Goal: Task Accomplishment & Management: Manage account settings

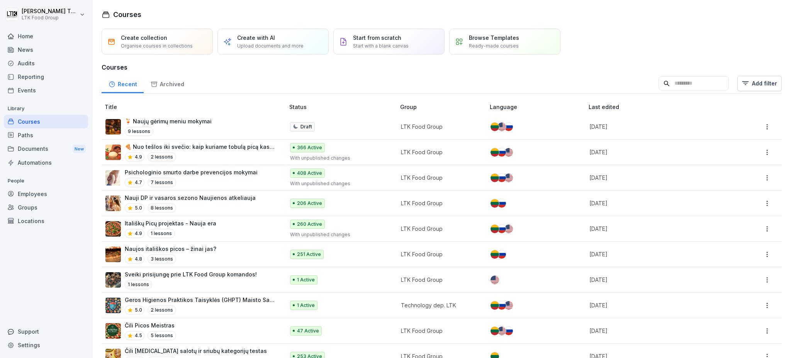
click at [28, 76] on div "Reporting" at bounding box center [46, 77] width 84 height 14
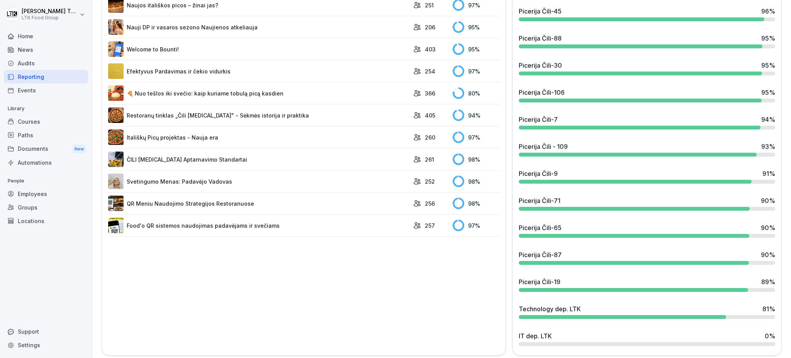
scroll to position [668, 0]
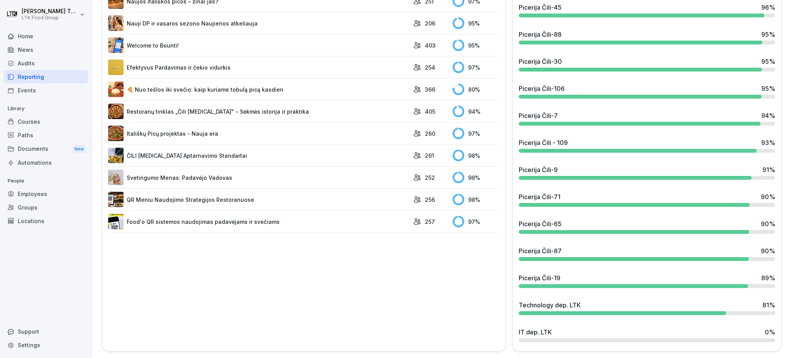
click at [571, 273] on div "Picerija Čili-19 89 %" at bounding box center [647, 277] width 256 height 9
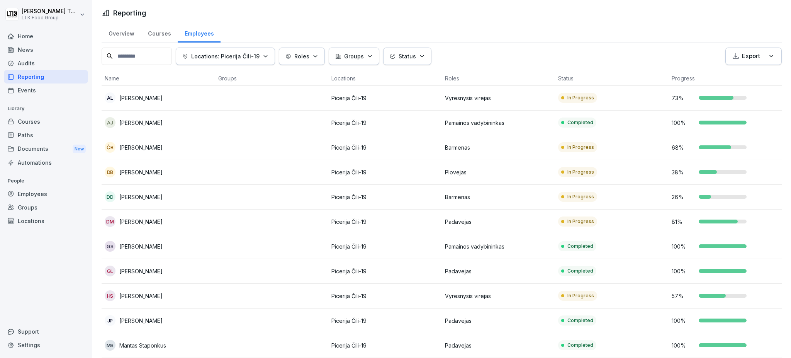
click at [147, 301] on td "HS Hanna Sakovich" at bounding box center [159, 295] width 114 height 25
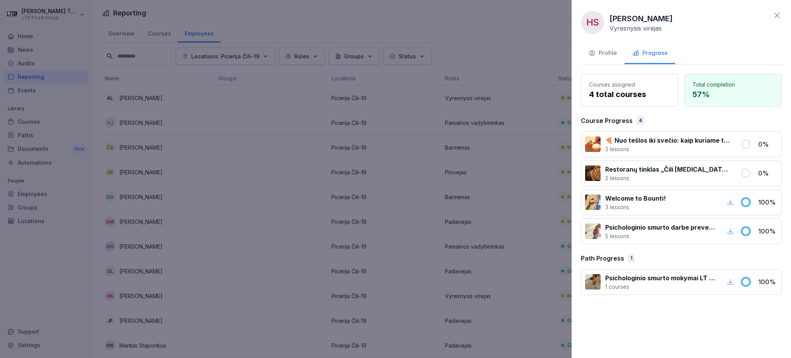
click at [479, 107] on div at bounding box center [395, 179] width 791 height 358
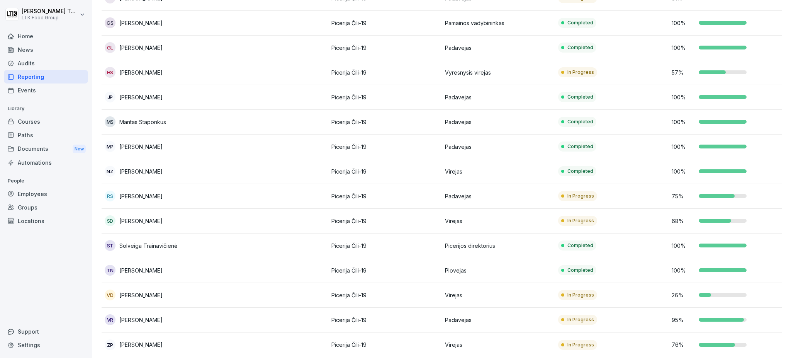
scroll to position [236, 0]
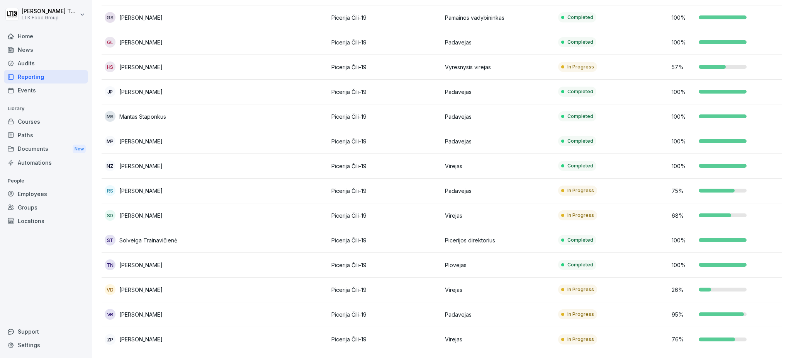
click at [713, 287] on div at bounding box center [723, 289] width 48 height 4
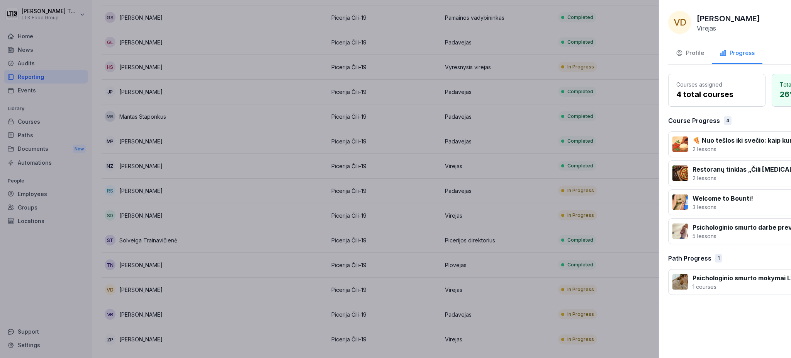
click at [441, 191] on div at bounding box center [395, 179] width 791 height 358
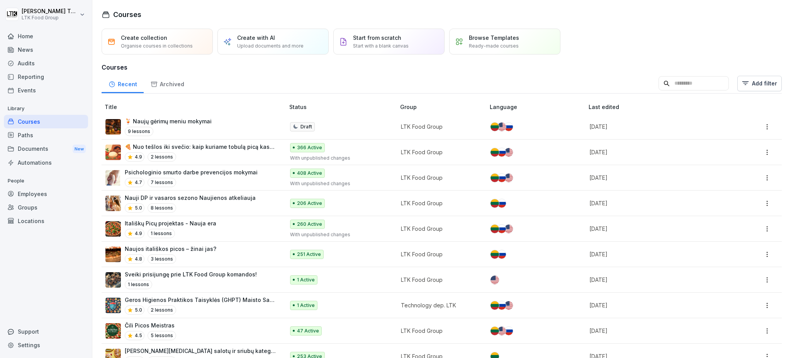
click at [33, 219] on div "Locations" at bounding box center [46, 221] width 84 height 14
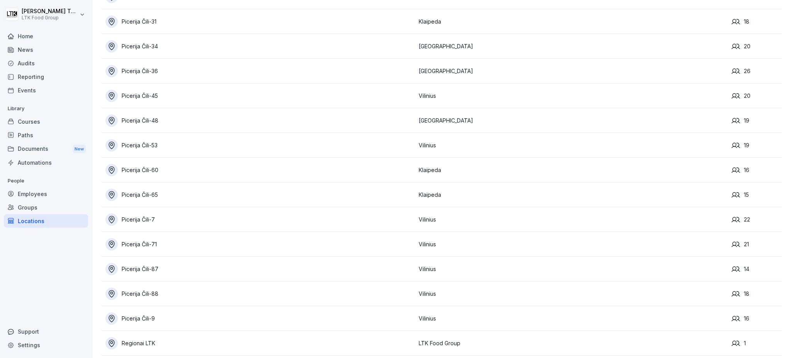
scroll to position [1236, 0]
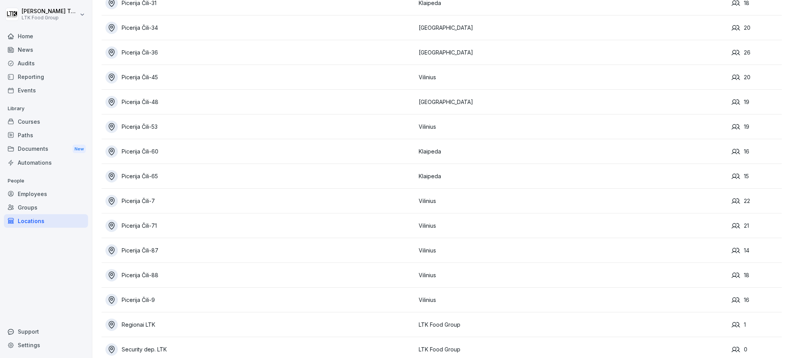
click at [143, 297] on div "Picerija Čili-9" at bounding box center [259, 300] width 309 height 12
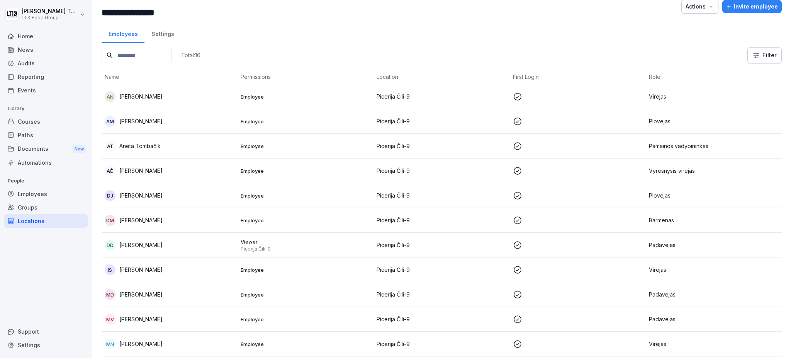
click at [660, 119] on p "Plovejas" at bounding box center [714, 121] width 130 height 8
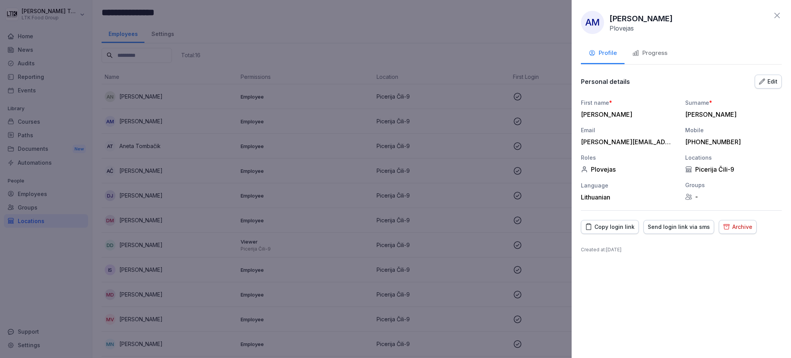
click at [735, 232] on button "Archive" at bounding box center [738, 227] width 38 height 14
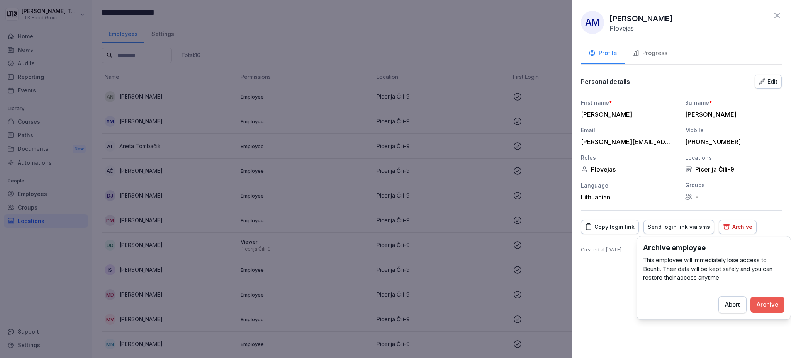
drag, startPoint x: 761, startPoint y: 305, endPoint x: 755, endPoint y: 295, distance: 11.5
click at [761, 305] on div "Archive" at bounding box center [768, 304] width 22 height 8
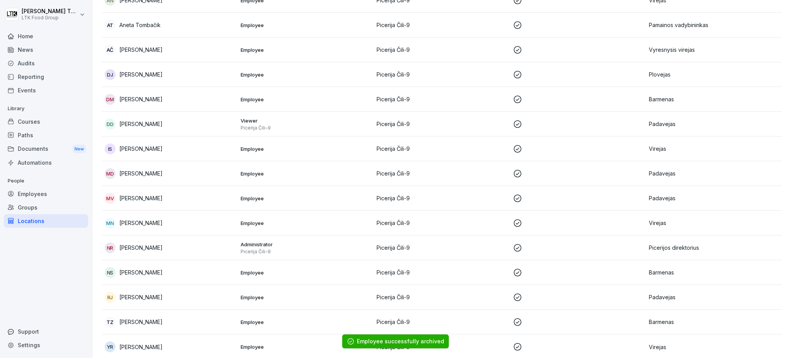
scroll to position [117, 0]
click at [662, 168] on p "Padavejas" at bounding box center [714, 172] width 130 height 8
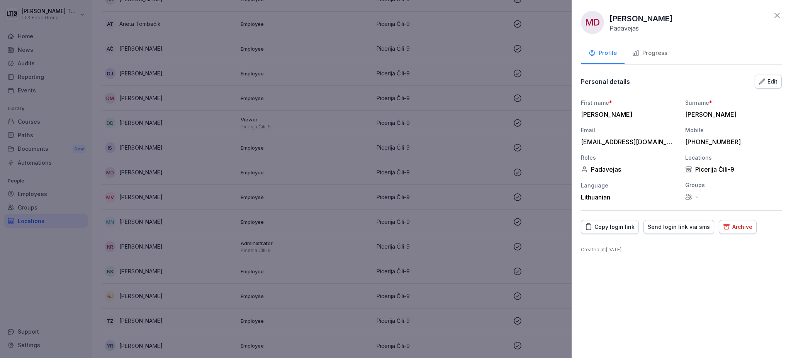
click at [742, 226] on div "Archive" at bounding box center [737, 226] width 29 height 8
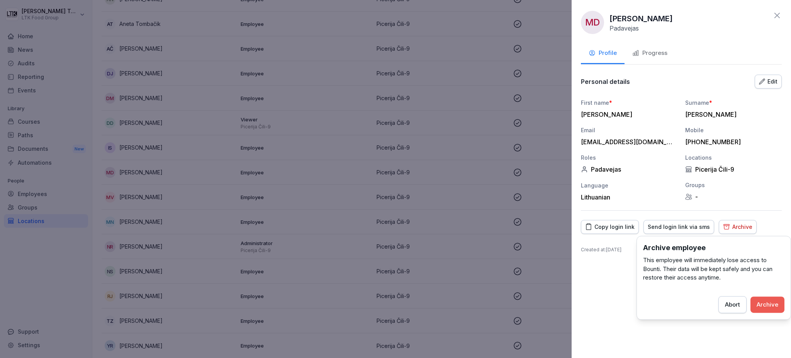
click at [771, 306] on div "Archive" at bounding box center [768, 304] width 22 height 8
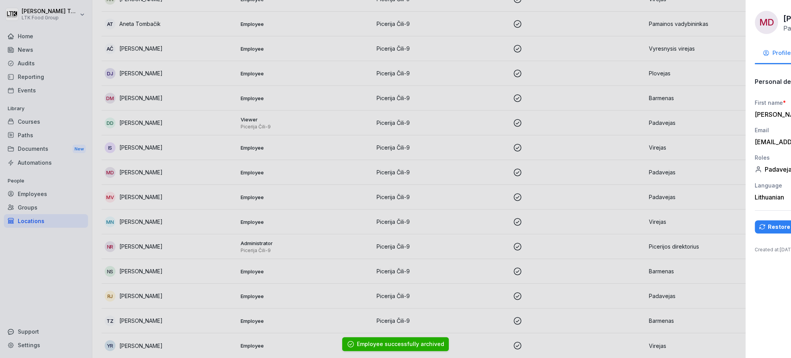
scroll to position [94, 0]
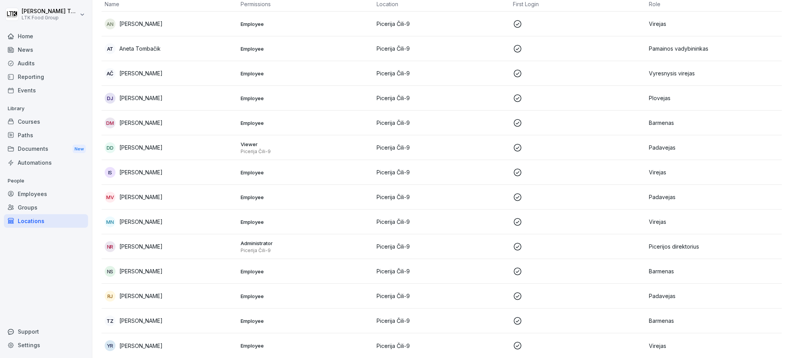
click at [657, 267] on p "Barmenas" at bounding box center [714, 271] width 130 height 8
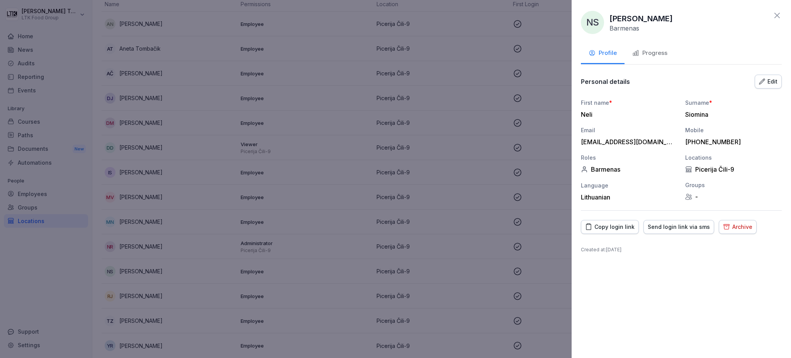
click at [735, 224] on div "Archive" at bounding box center [737, 226] width 29 height 8
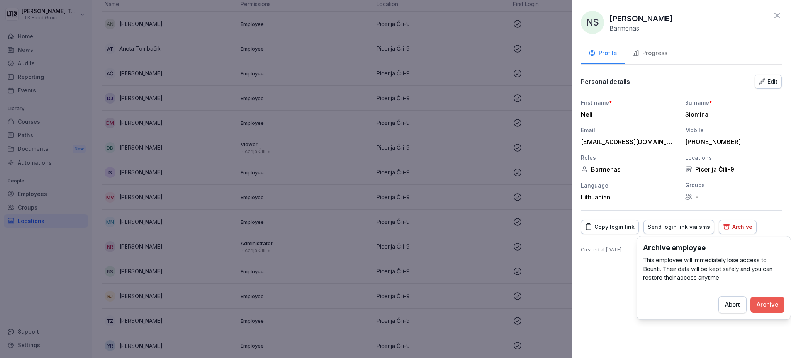
click at [770, 82] on div "Edit" at bounding box center [768, 81] width 19 height 8
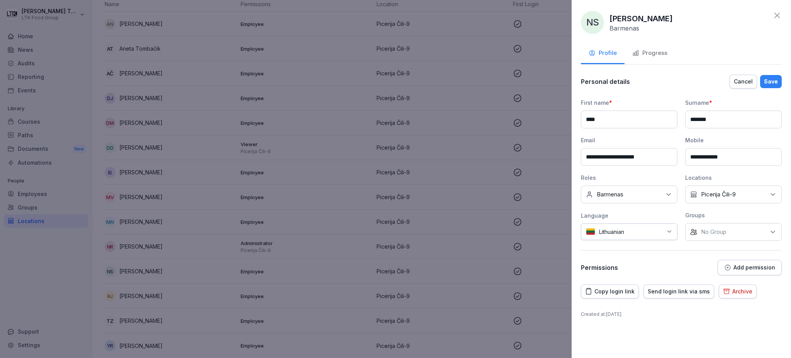
click at [743, 195] on div "No Location Picerija Čili-9" at bounding box center [733, 194] width 97 height 18
type input "*"
click at [695, 258] on button "Picerija Čili-9" at bounding box center [694, 258] width 7 height 7
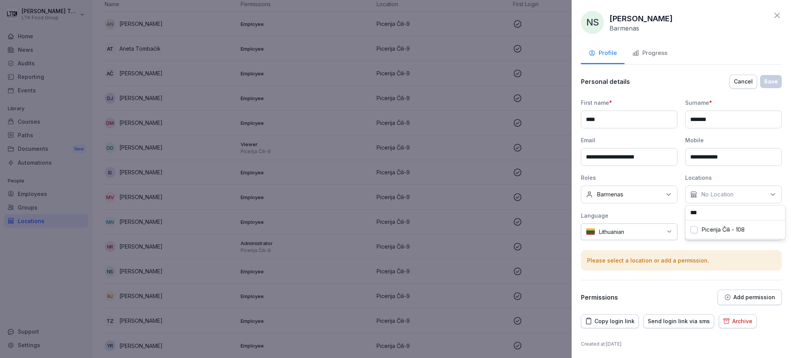
type input "***"
drag, startPoint x: 703, startPoint y: 227, endPoint x: 716, endPoint y: 232, distance: 13.6
click at [703, 228] on label "Picerija Čili - 108" at bounding box center [722, 229] width 43 height 7
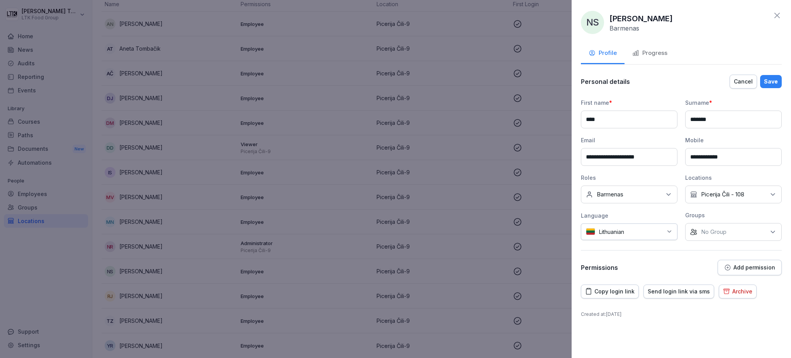
click at [769, 79] on div "Save" at bounding box center [771, 81] width 14 height 8
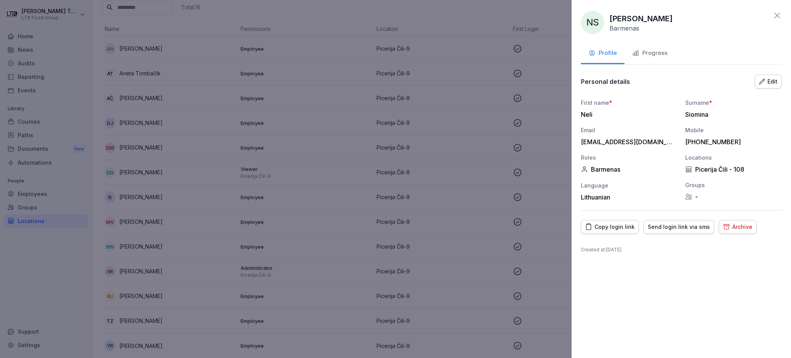
scroll to position [69, 0]
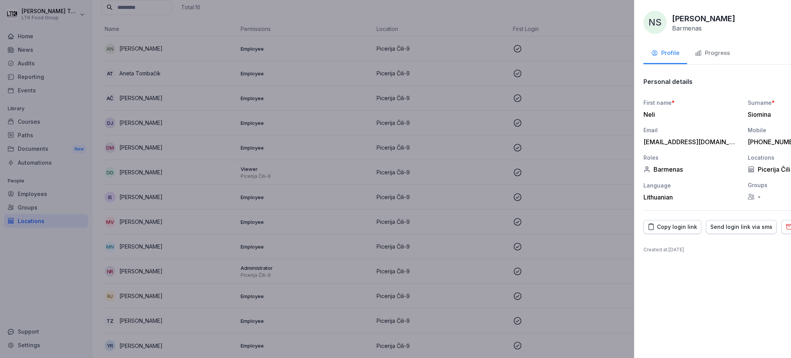
click at [350, 169] on div at bounding box center [395, 179] width 791 height 358
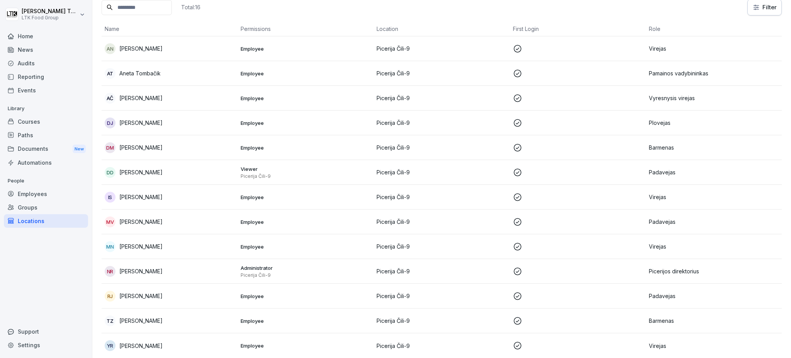
click at [649, 316] on p "Barmenas" at bounding box center [714, 320] width 130 height 8
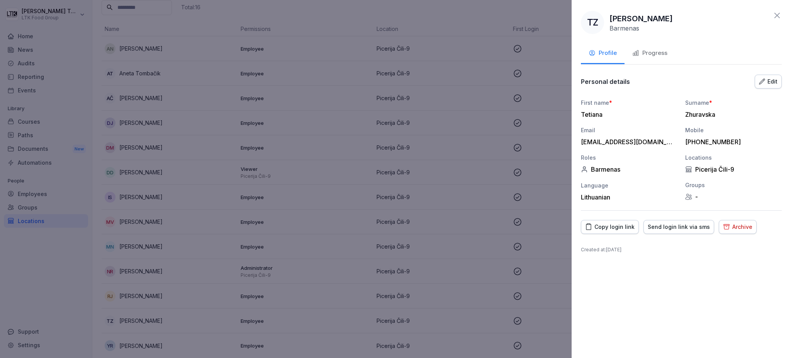
click at [765, 83] on div "Edit" at bounding box center [768, 81] width 19 height 8
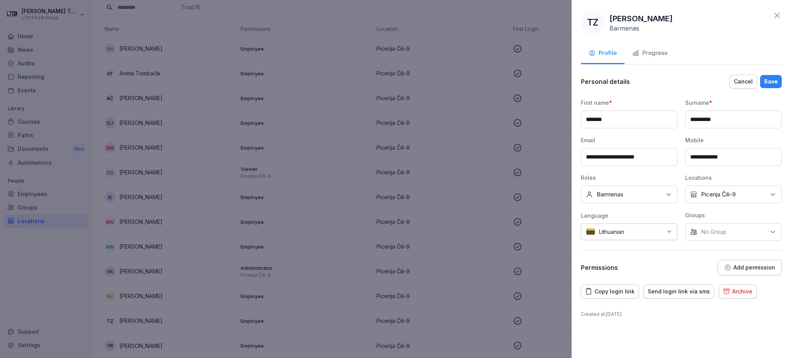
click at [738, 192] on div "No Location Picerija Čili-9" at bounding box center [733, 194] width 97 height 18
type input "*"
click at [693, 260] on button "Picerija Čili-9" at bounding box center [694, 258] width 7 height 7
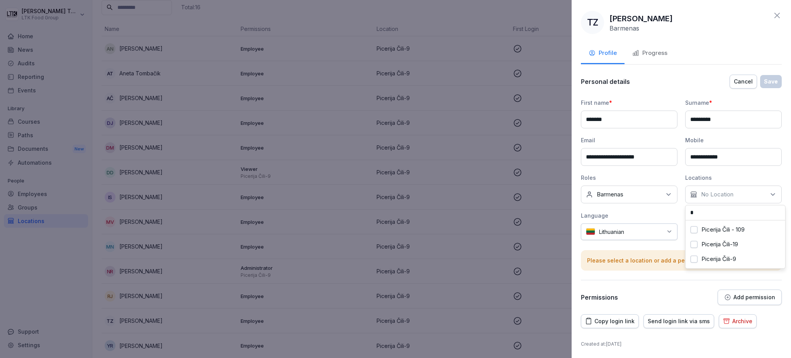
click at [715, 244] on label "Picerija Čili-19" at bounding box center [719, 244] width 37 height 7
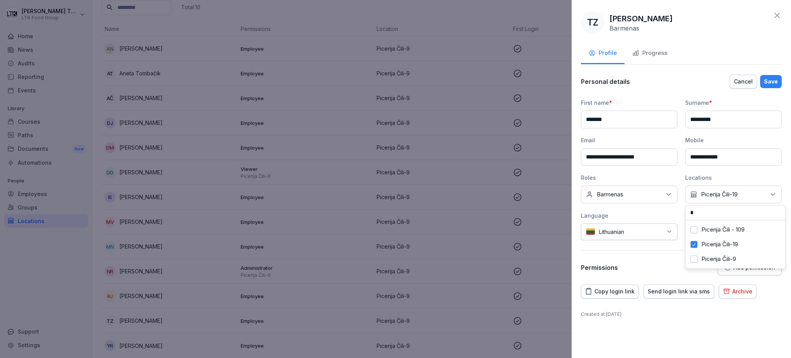
click at [771, 80] on div "Save" at bounding box center [771, 81] width 14 height 8
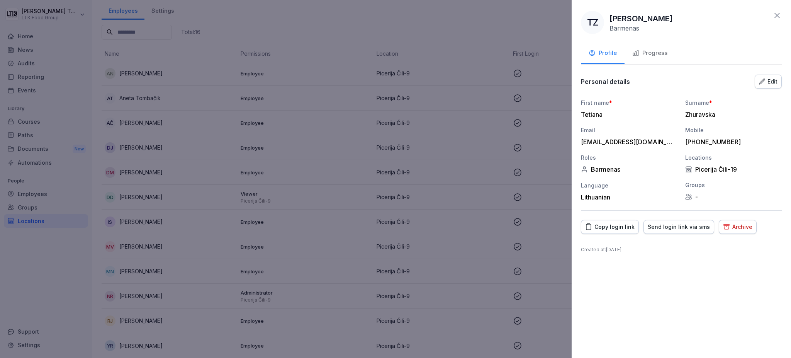
scroll to position [44, 0]
click at [385, 176] on div at bounding box center [395, 179] width 791 height 358
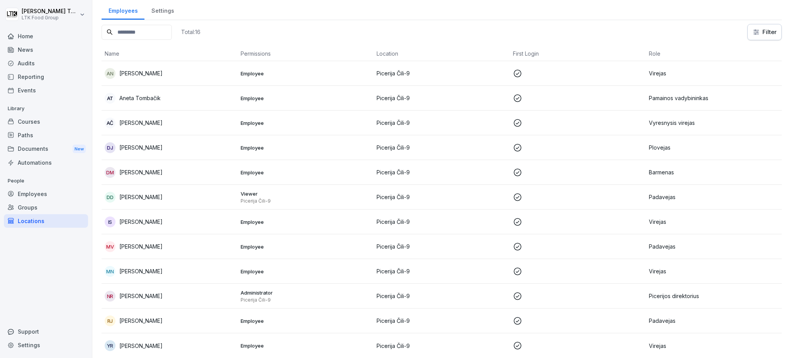
click at [161, 292] on p "Natalija Rukšėnienė" at bounding box center [140, 296] width 43 height 8
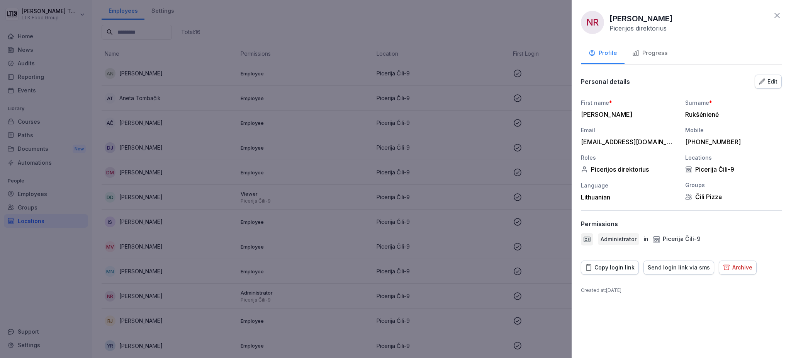
click at [774, 80] on div "Edit" at bounding box center [768, 81] width 19 height 8
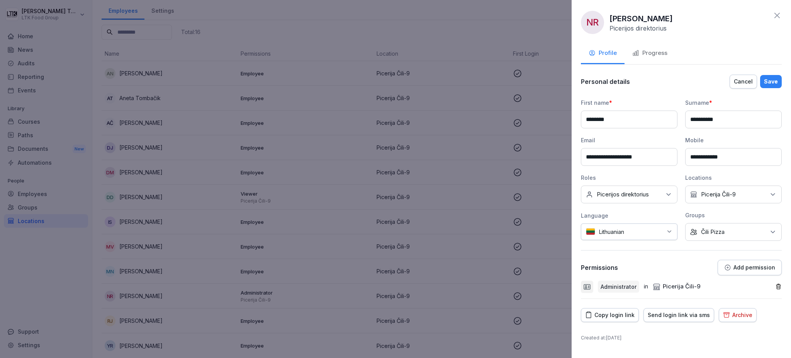
drag, startPoint x: 570, startPoint y: 122, endPoint x: 563, endPoint y: 122, distance: 7.3
click at [563, 122] on body "**********" at bounding box center [395, 179] width 791 height 358
type input "******"
drag, startPoint x: 740, startPoint y: 122, endPoint x: 657, endPoint y: 121, distance: 83.1
click at [657, 121] on div "**********" at bounding box center [681, 169] width 201 height 142
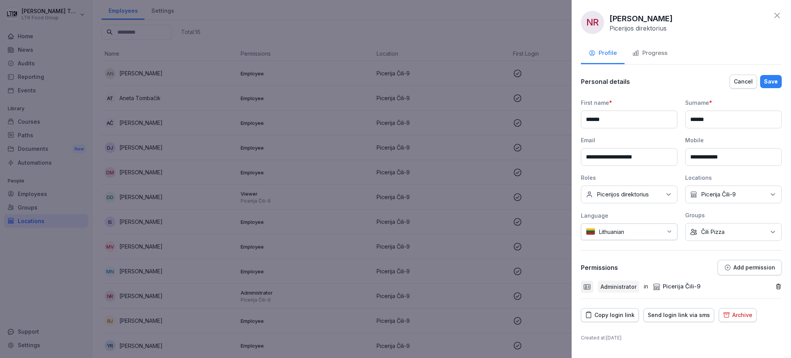
type input "******"
drag, startPoint x: 747, startPoint y: 155, endPoint x: 709, endPoint y: 158, distance: 37.6
click at [709, 158] on input "**********" at bounding box center [733, 157] width 97 height 18
type input "**********"
drag, startPoint x: 651, startPoint y: 154, endPoint x: 583, endPoint y: 154, distance: 68.4
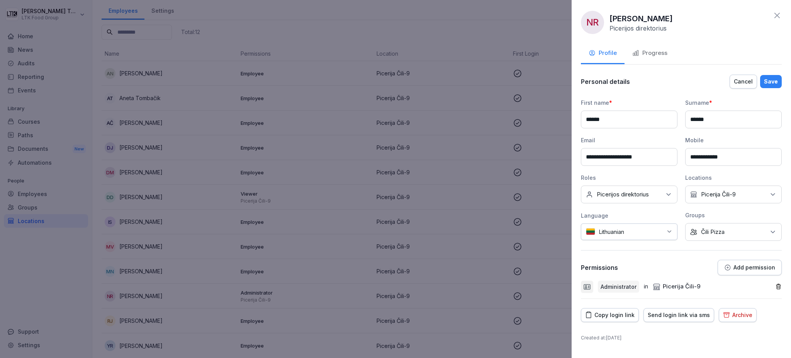
click at [583, 154] on input "**********" at bounding box center [629, 157] width 97 height 18
paste input "***"
type input "**********"
click at [772, 84] on div "Save" at bounding box center [771, 81] width 14 height 8
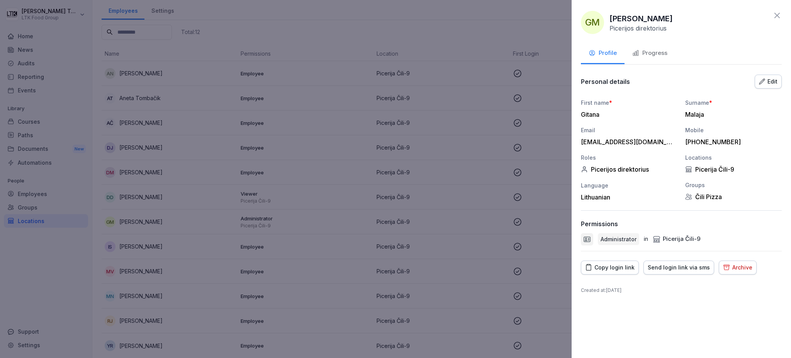
click at [679, 265] on div "Send login link via sms" at bounding box center [679, 267] width 62 height 8
click at [658, 53] on div "Progress" at bounding box center [649, 53] width 35 height 9
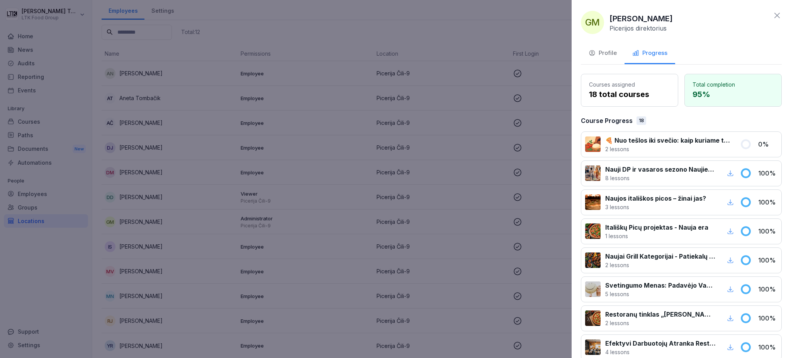
click at [609, 54] on div "Profile" at bounding box center [603, 53] width 28 height 9
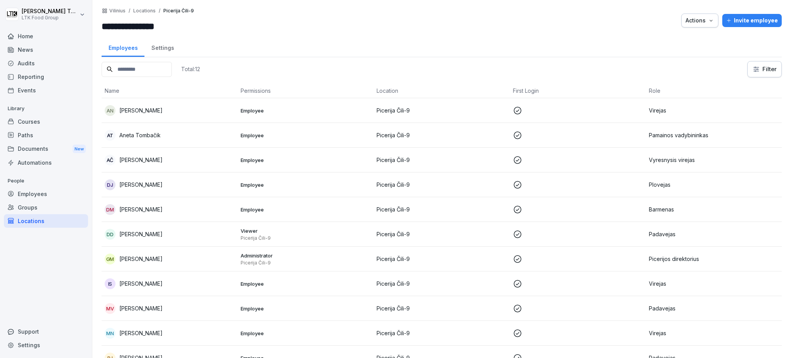
click at [137, 258] on p "Gitana Malaja" at bounding box center [140, 259] width 43 height 8
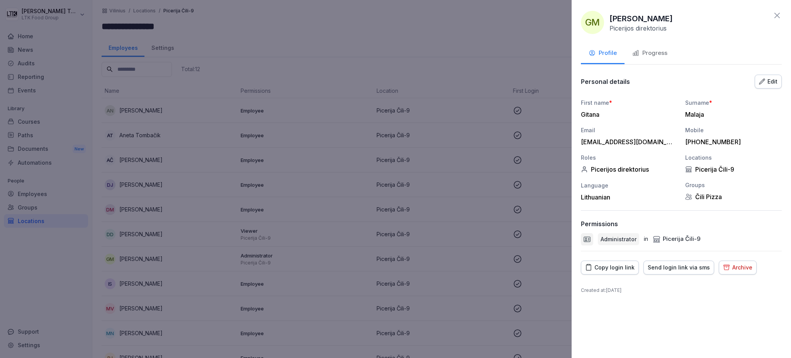
click at [649, 49] on div "Progress" at bounding box center [649, 53] width 35 height 9
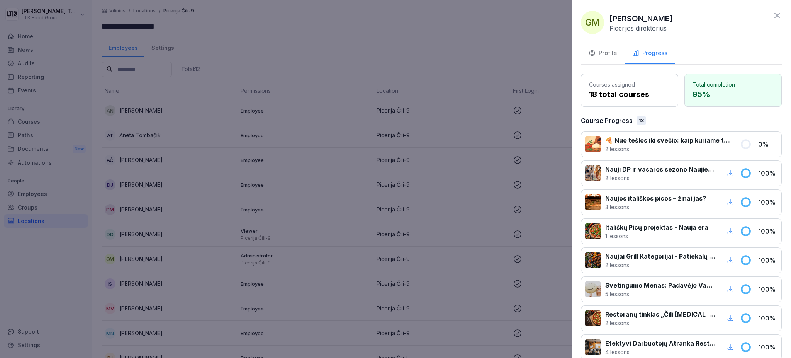
click at [649, 49] on div "Progress" at bounding box center [649, 53] width 35 height 9
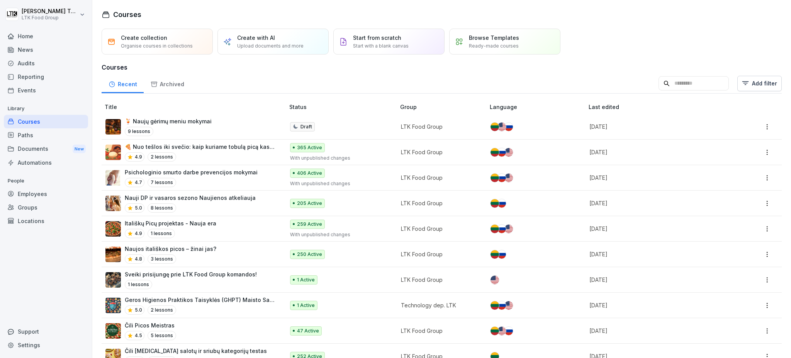
click at [29, 197] on div "Employees" at bounding box center [46, 194] width 84 height 14
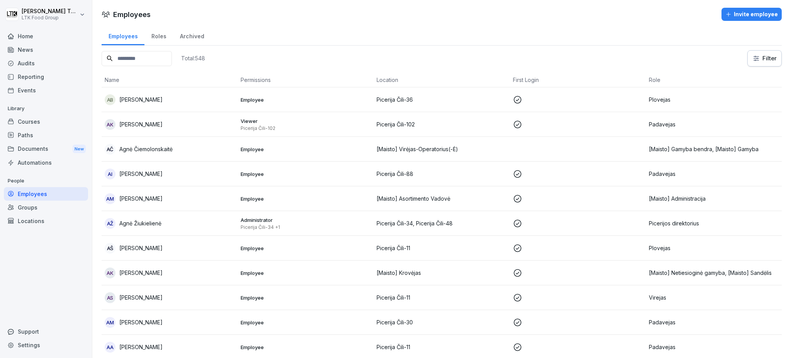
click at [138, 58] on input at bounding box center [137, 58] width 70 height 15
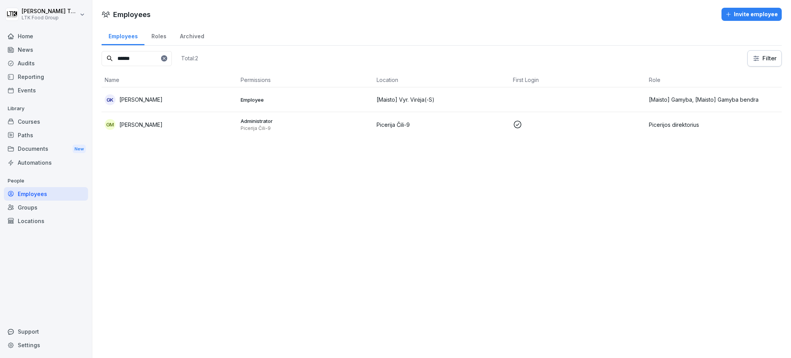
type input "******"
click at [141, 126] on p "[PERSON_NAME]" at bounding box center [140, 125] width 43 height 8
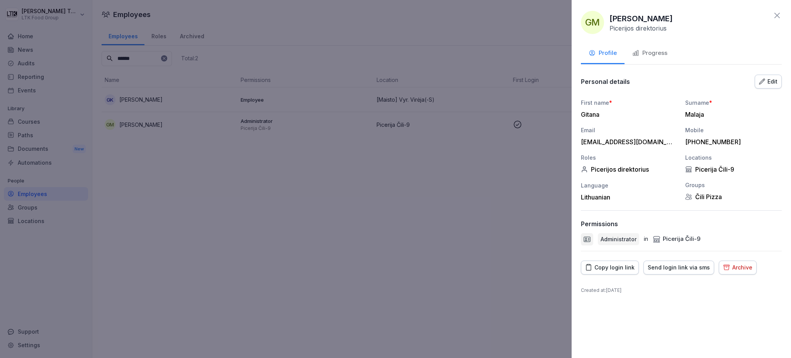
click at [648, 54] on div "Progress" at bounding box center [649, 53] width 35 height 9
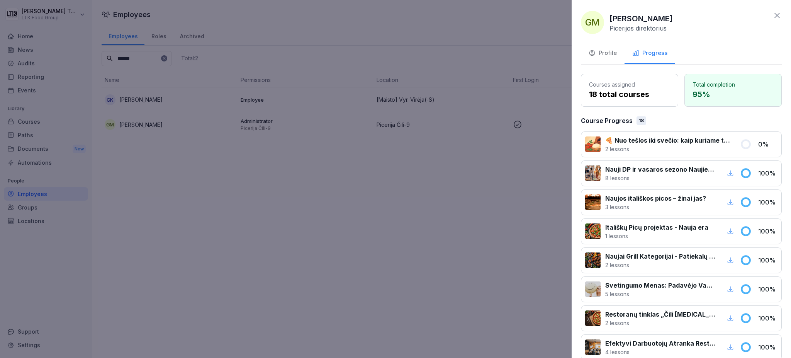
click at [600, 49] on div "Profile" at bounding box center [603, 53] width 28 height 9
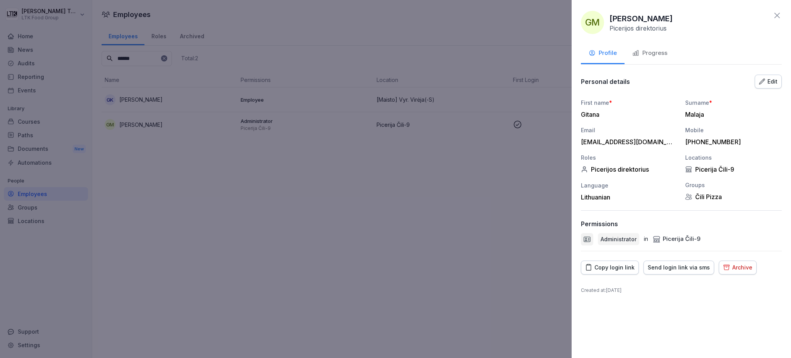
click at [738, 267] on div "Archive" at bounding box center [737, 267] width 29 height 8
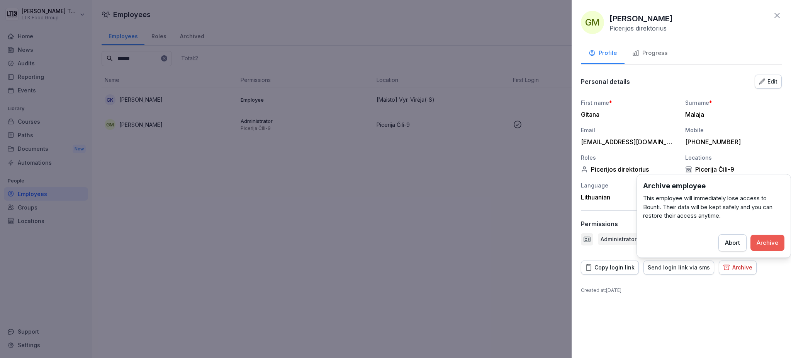
click at [766, 241] on div "Archive" at bounding box center [768, 242] width 22 height 8
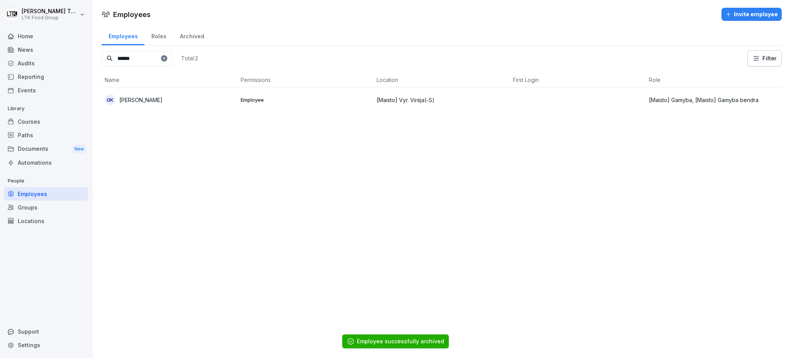
click at [760, 13] on div "Invite employee" at bounding box center [751, 14] width 53 height 8
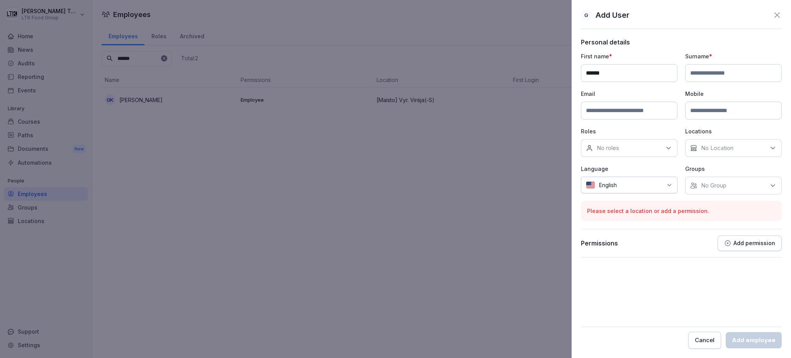
type input "******"
click at [706, 73] on input at bounding box center [733, 73] width 97 height 18
type input "******"
click at [641, 105] on input at bounding box center [629, 111] width 97 height 18
type input "**********"
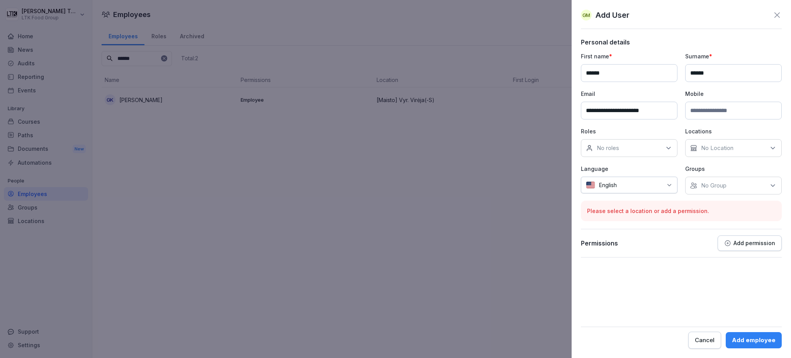
click at [699, 110] on input at bounding box center [733, 111] width 97 height 18
type input "**********"
click at [640, 144] on div "No roles" at bounding box center [629, 148] width 97 height 18
type input "***"
click at [635, 183] on label "Picerijos direktorius" at bounding box center [623, 183] width 52 height 7
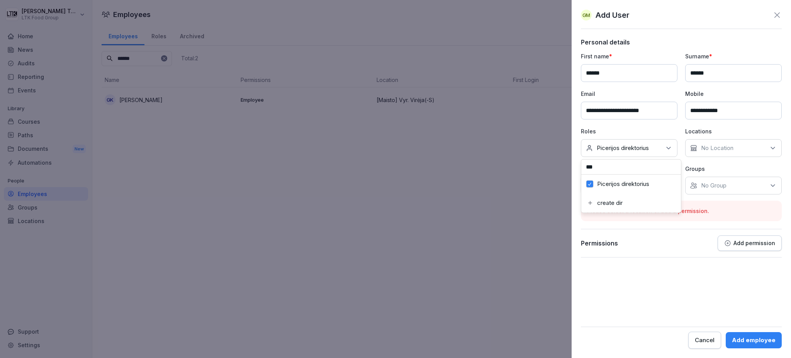
click at [738, 143] on div "No Location" at bounding box center [733, 148] width 97 height 18
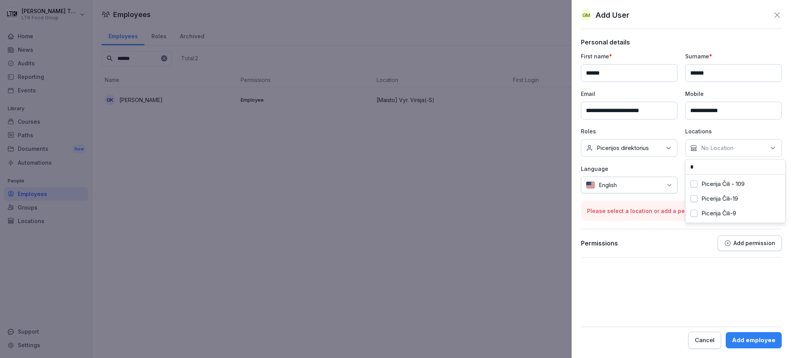
type input "*"
click at [736, 211] on label "Picerija Čili-9" at bounding box center [718, 213] width 35 height 7
click at [621, 187] on div at bounding box center [642, 185] width 42 height 8
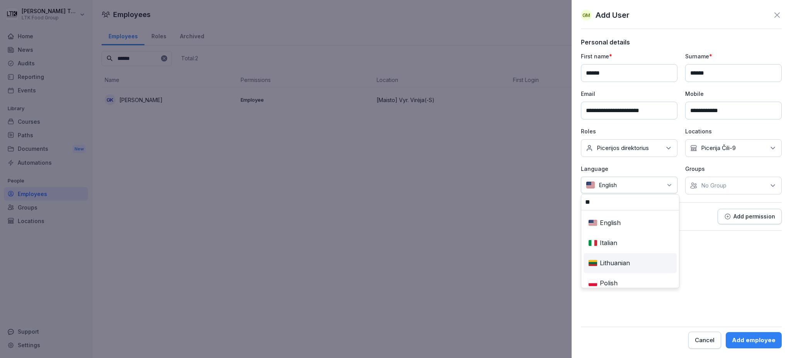
type input "**"
click at [625, 263] on div "Lithuanian" at bounding box center [630, 262] width 90 height 17
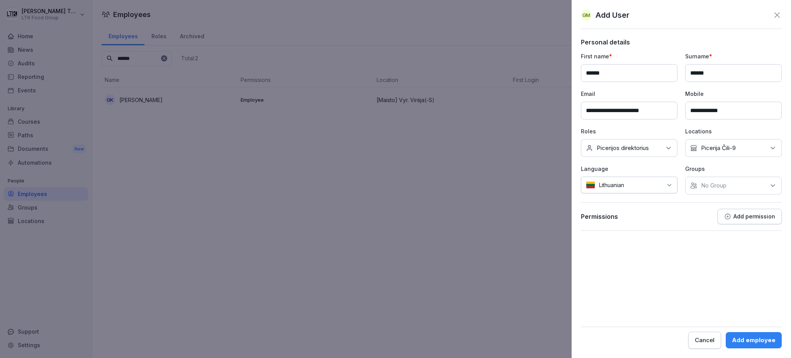
click at [747, 216] on p "Add permission" at bounding box center [754, 216] width 42 height 6
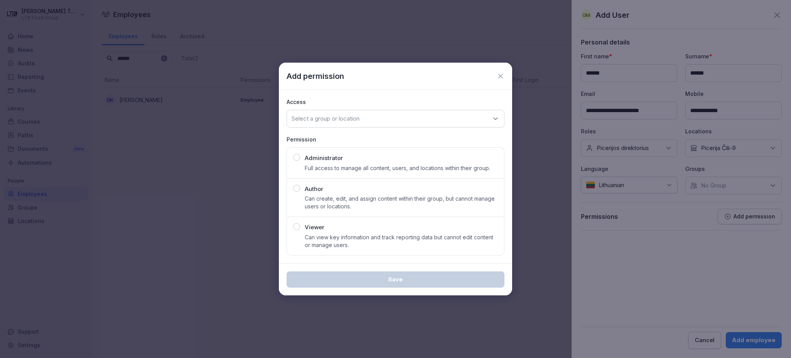
click at [301, 159] on div "Administrator Full access to manage all content, users, and locations within th…" at bounding box center [395, 163] width 205 height 18
click at [342, 115] on p "Select a group or location" at bounding box center [326, 119] width 68 height 8
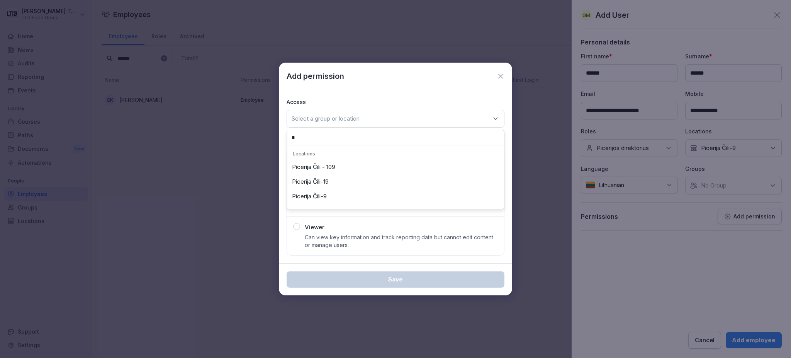
type input "*"
click at [327, 198] on div "Picerija Čili-9" at bounding box center [395, 196] width 213 height 15
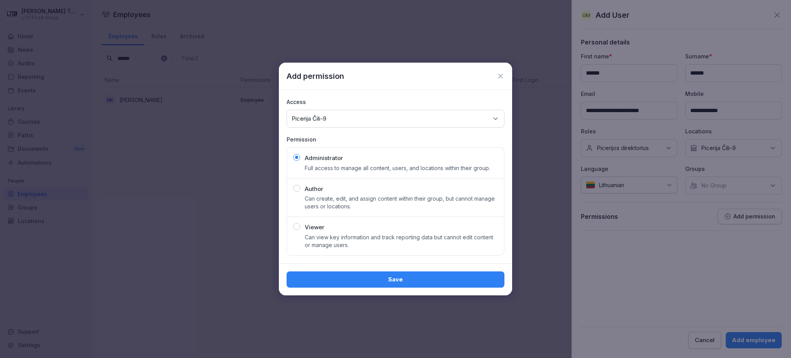
click at [413, 278] on div "Save" at bounding box center [395, 279] width 205 height 8
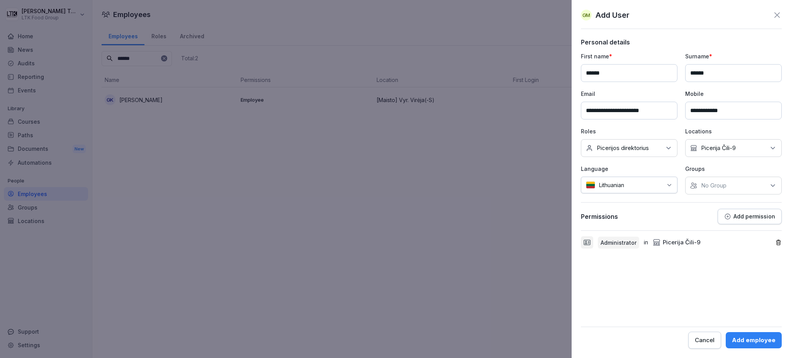
click at [750, 342] on div "Add employee" at bounding box center [754, 340] width 44 height 8
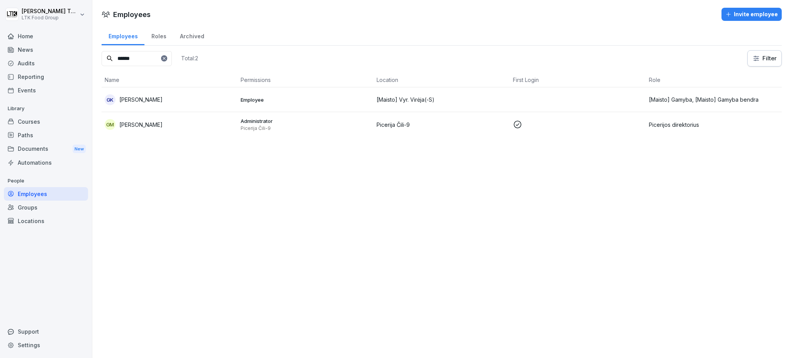
click at [194, 37] on div "Archived" at bounding box center [192, 35] width 38 height 20
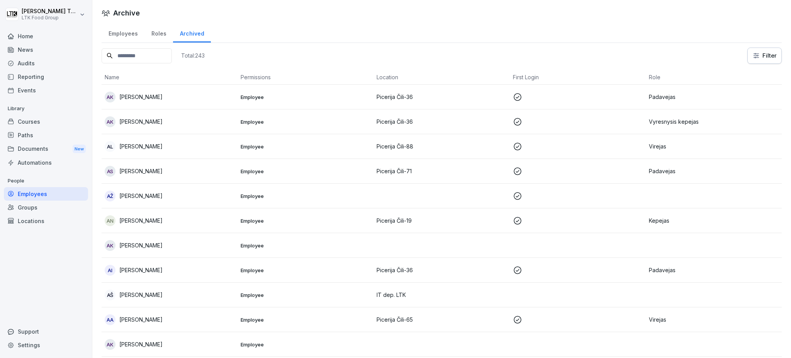
click at [162, 57] on input at bounding box center [137, 55] width 70 height 15
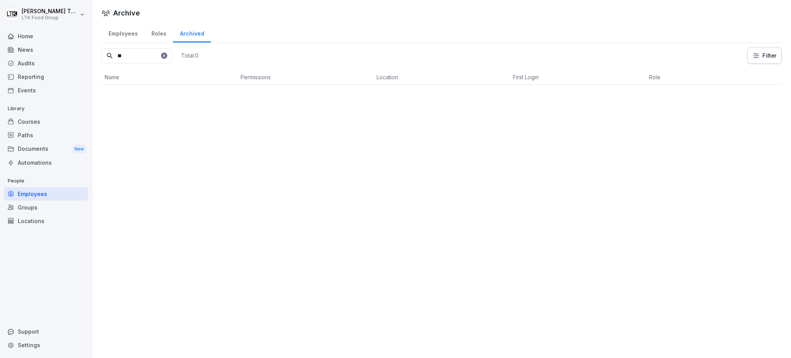
type input "*"
type input "****"
click at [123, 33] on div "Employees" at bounding box center [123, 33] width 43 height 20
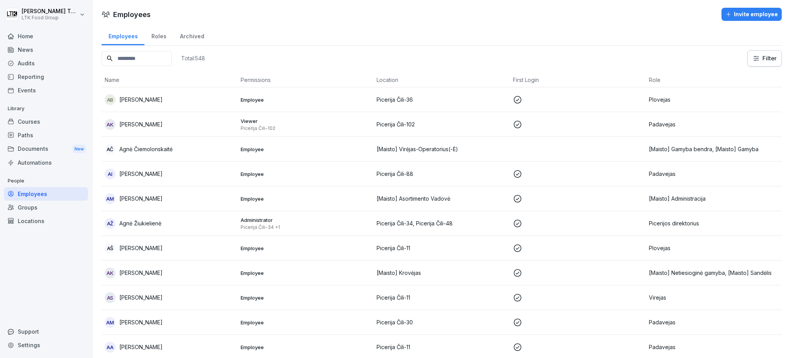
click at [34, 218] on div "Locations" at bounding box center [46, 221] width 84 height 14
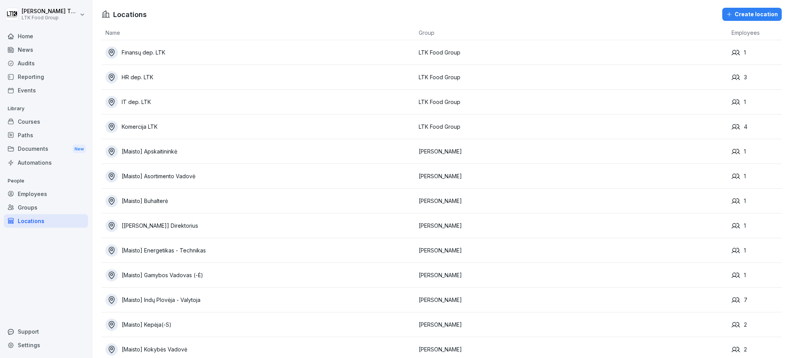
click at [39, 192] on div "Employees" at bounding box center [46, 194] width 84 height 14
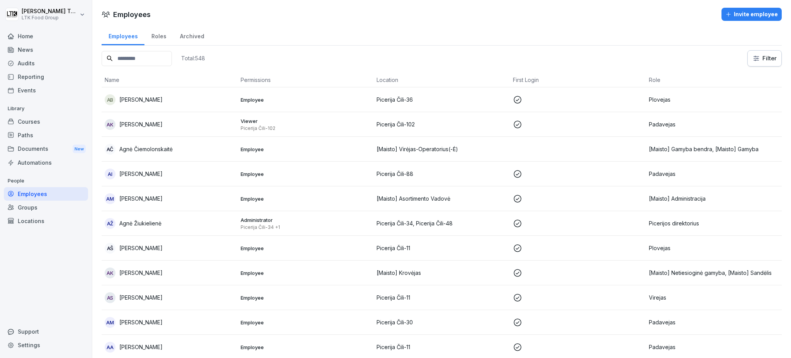
click at [143, 59] on input at bounding box center [137, 58] width 70 height 15
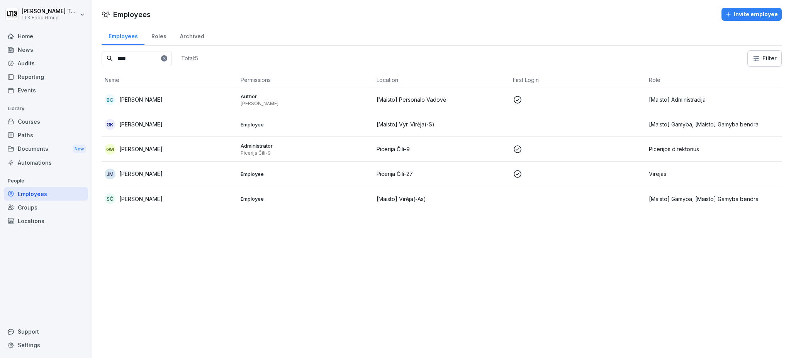
type input "****"
click at [657, 144] on td "Picerijos direktorius" at bounding box center [714, 149] width 136 height 25
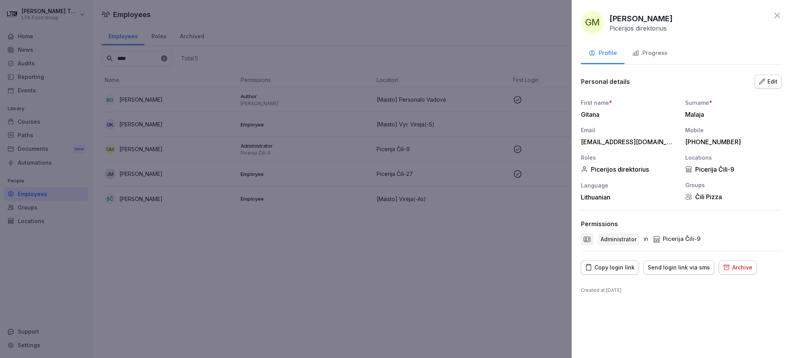
click at [664, 54] on div "Progress" at bounding box center [649, 53] width 35 height 9
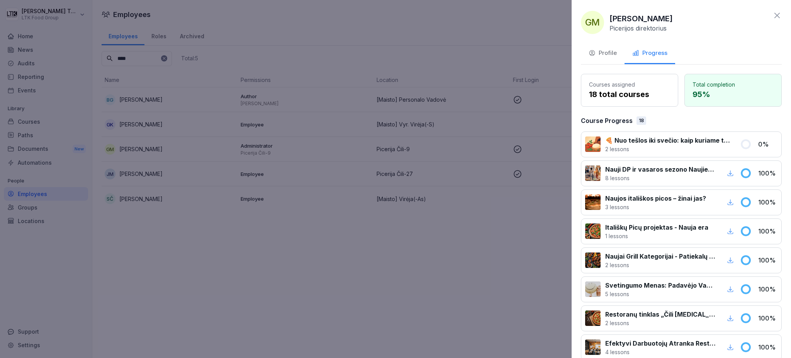
click at [372, 80] on div at bounding box center [395, 179] width 791 height 358
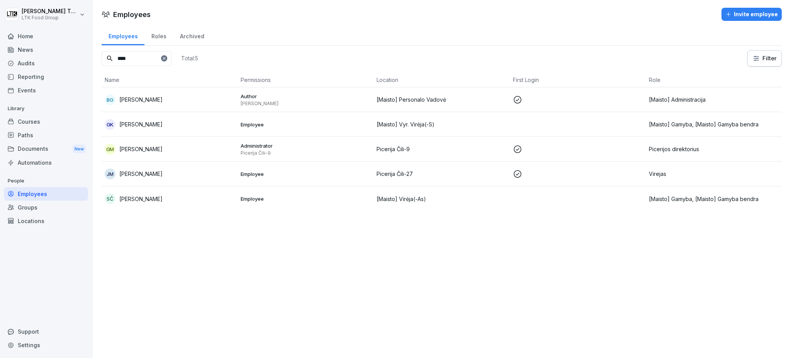
click at [39, 131] on div "Paths" at bounding box center [46, 135] width 84 height 14
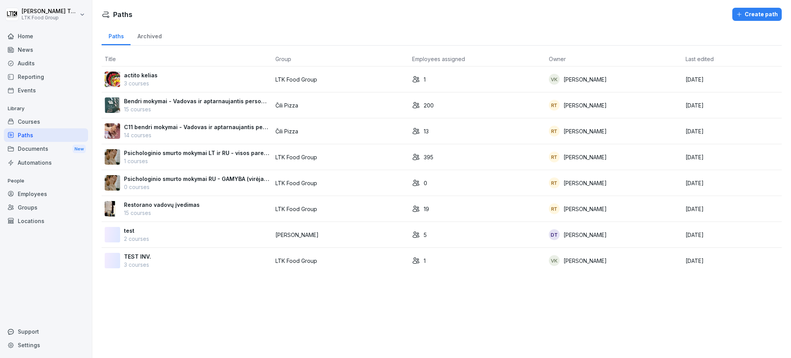
click at [190, 127] on p "C11 bendri mokymai - Vadovas ir aptarnaujantis personalas" at bounding box center [196, 127] width 145 height 8
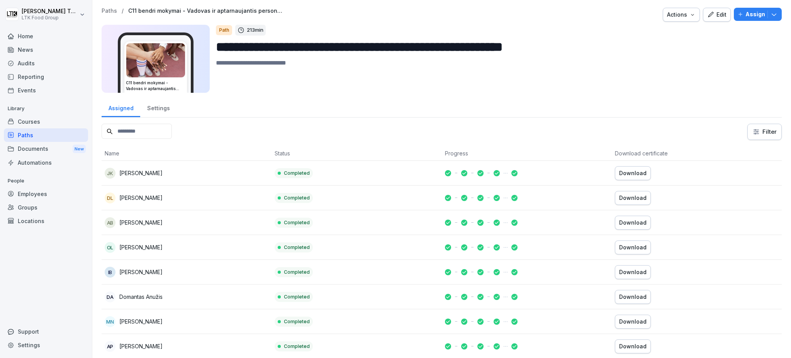
click at [38, 135] on div "Paths" at bounding box center [46, 135] width 84 height 14
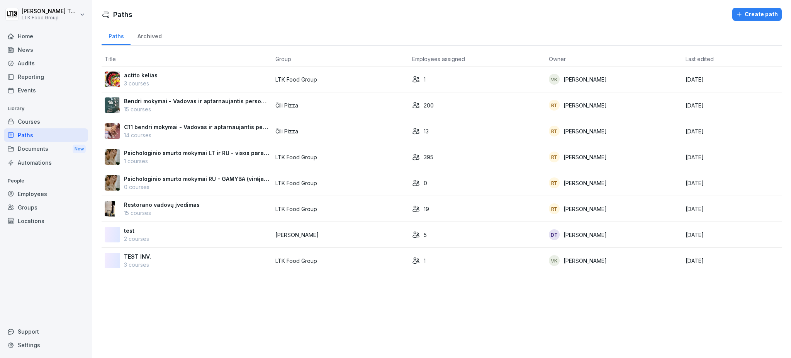
click at [183, 103] on p "Bendri mokymai - Vadovas ir aptarnaujantis personalas" at bounding box center [196, 101] width 145 height 8
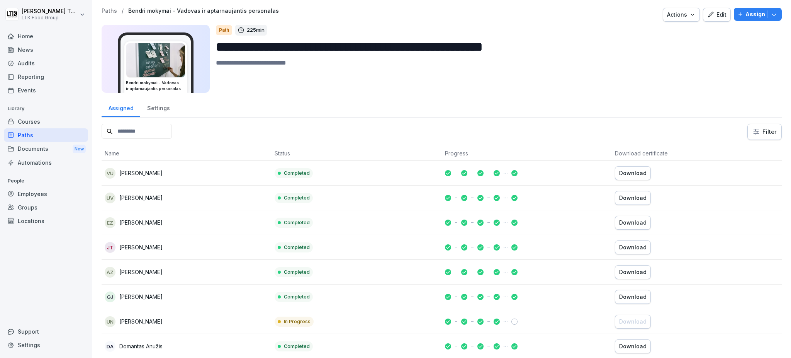
click at [161, 105] on div "Settings" at bounding box center [158, 107] width 36 height 20
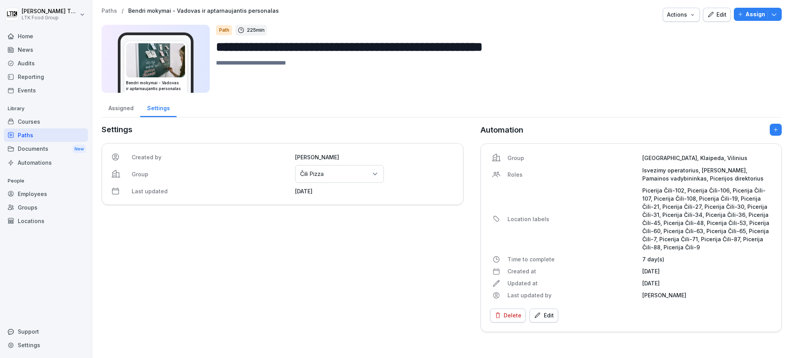
click at [540, 317] on div "Edit" at bounding box center [544, 315] width 20 height 8
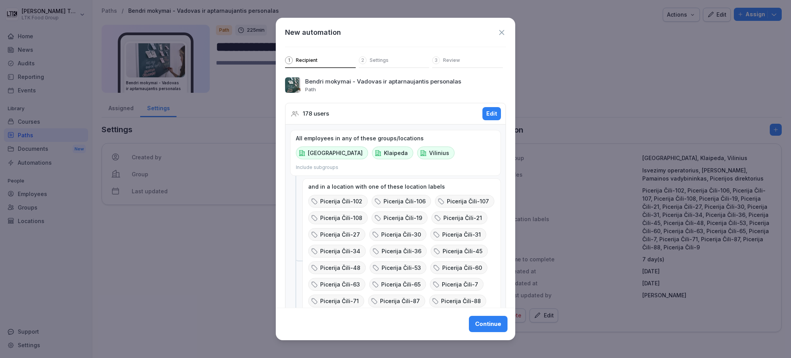
click at [484, 327] on div "Continue" at bounding box center [488, 324] width 26 height 8
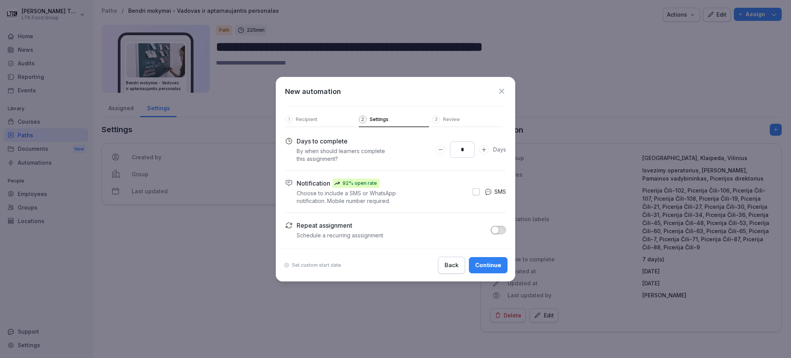
click at [479, 267] on div "Continue" at bounding box center [488, 265] width 26 height 8
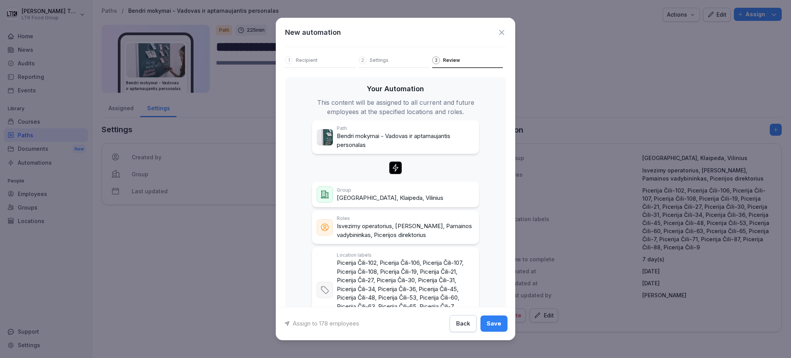
click at [490, 321] on div "Save" at bounding box center [494, 323] width 15 height 8
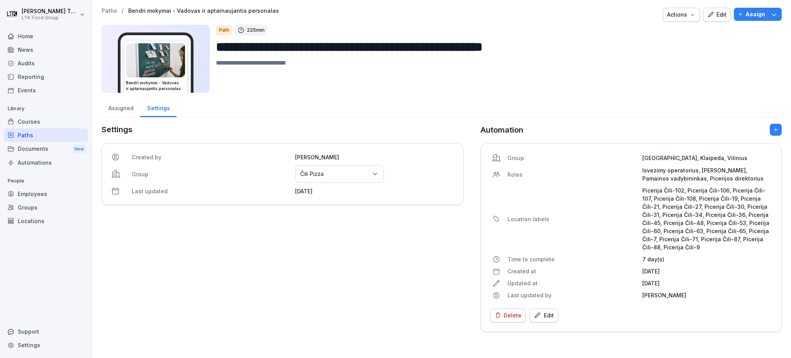
click at [35, 197] on div "Employees" at bounding box center [46, 194] width 84 height 14
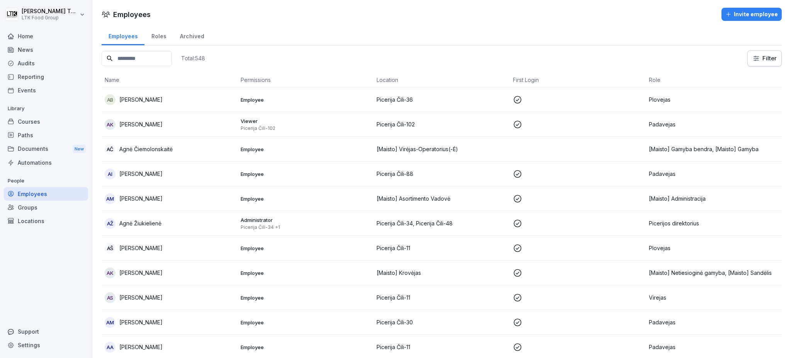
click at [138, 60] on input at bounding box center [137, 58] width 70 height 15
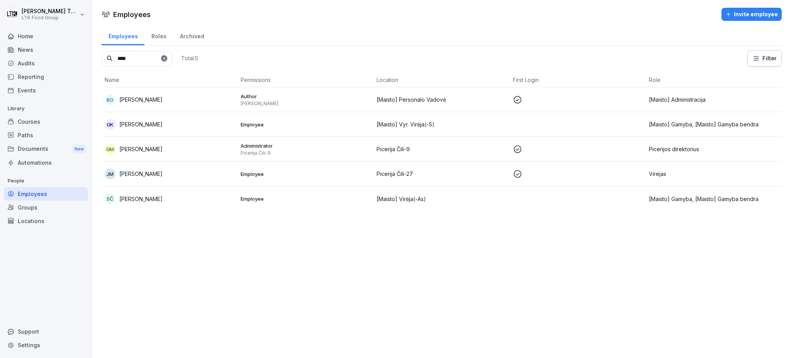
type input "****"
click at [473, 150] on p "Picerija Čili-9" at bounding box center [442, 149] width 130 height 8
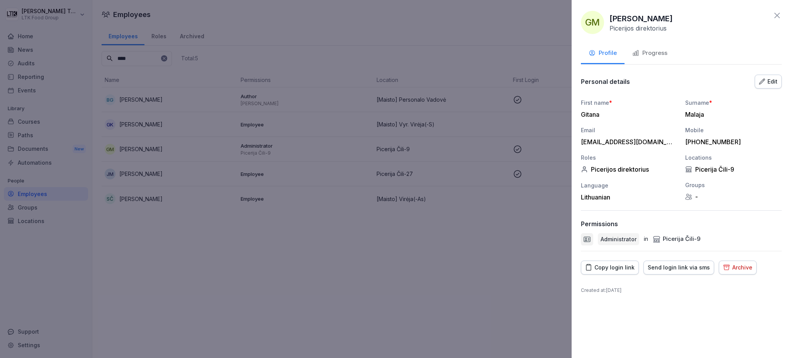
click at [644, 53] on div "Progress" at bounding box center [649, 53] width 35 height 9
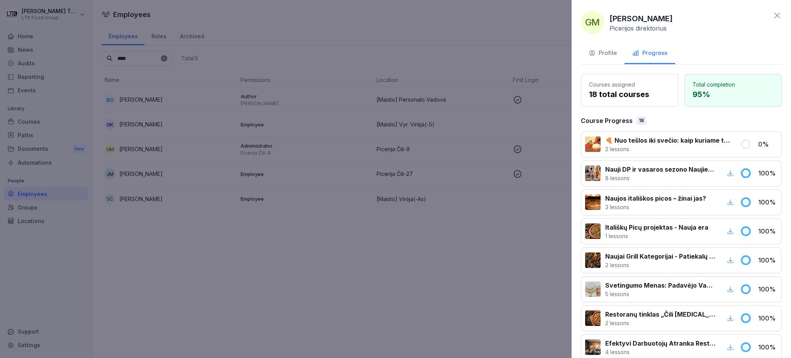
click at [448, 236] on div at bounding box center [395, 179] width 791 height 358
